Goal: Find specific page/section: Find specific page/section

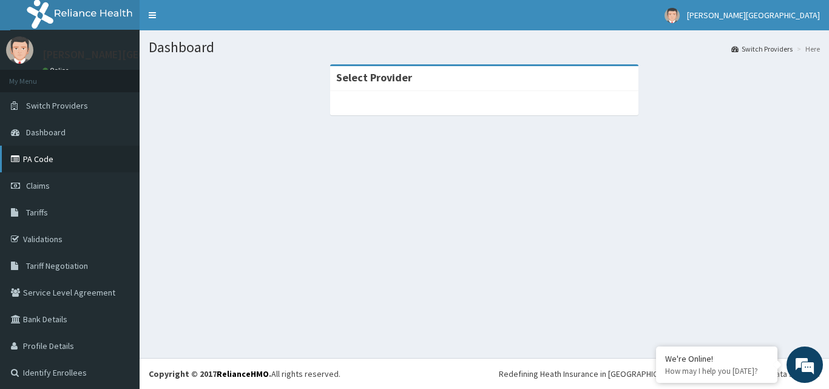
click at [57, 154] on link "PA Code" at bounding box center [70, 159] width 140 height 27
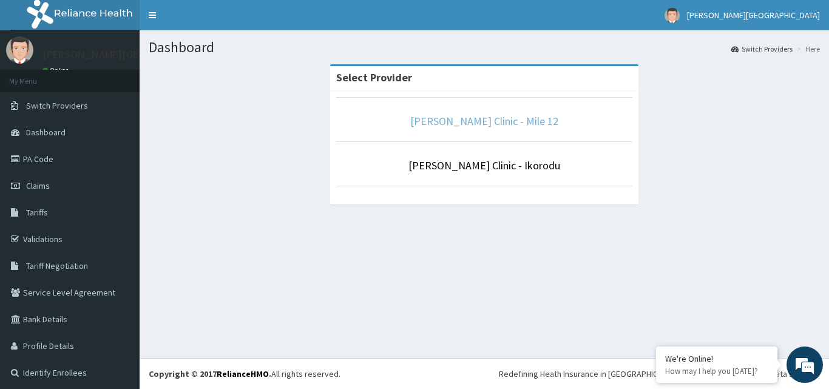
click at [463, 117] on link "[PERSON_NAME] Clinic - Mile 12" at bounding box center [484, 121] width 148 height 14
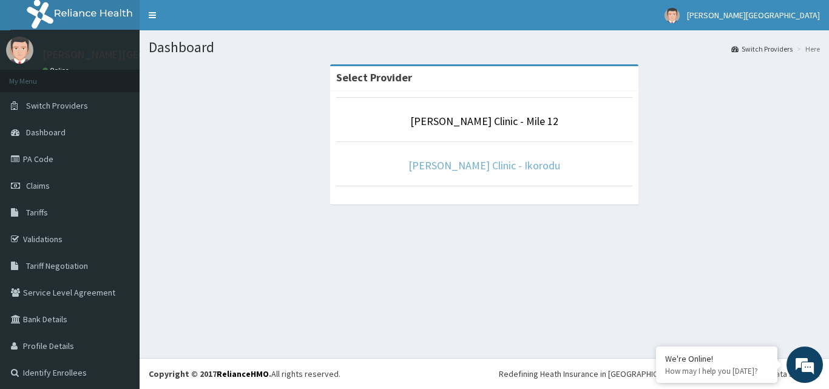
click at [508, 165] on link "[PERSON_NAME] Clinic - Ikorodu" at bounding box center [485, 165] width 152 height 14
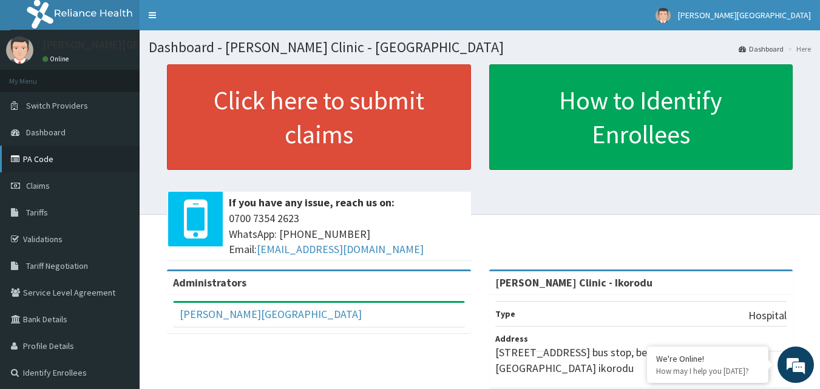
click at [56, 155] on link "PA Code" at bounding box center [70, 159] width 140 height 27
